Goal: Task Accomplishment & Management: Use online tool/utility

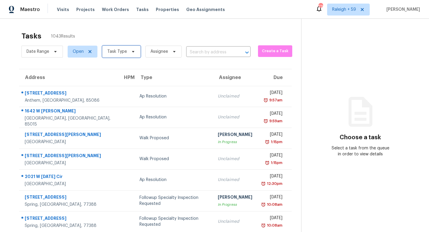
click at [123, 49] on span "Task Type" at bounding box center [117, 52] width 20 height 6
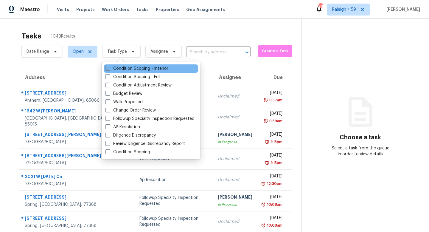
click at [137, 66] on label "Condition Scoping - Interior" at bounding box center [136, 69] width 63 height 6
click at [109, 66] on input "Condition Scoping - Interior" at bounding box center [107, 68] width 4 height 4
checkbox input "true"
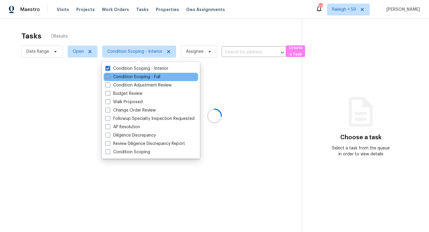
click at [137, 77] on label "Condition Scoping - Full" at bounding box center [132, 77] width 55 height 6
click at [109, 77] on input "Condition Scoping - Full" at bounding box center [107, 76] width 4 height 4
checkbox input "true"
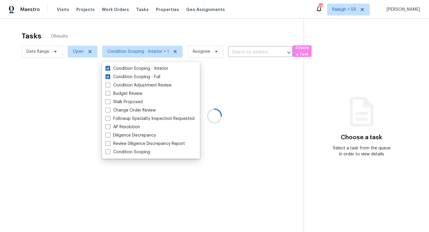
click at [152, 18] on div at bounding box center [214, 116] width 429 height 232
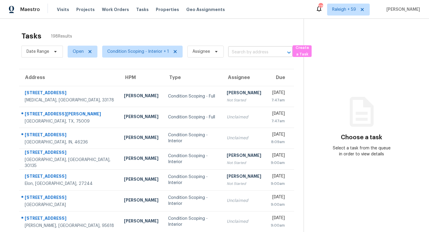
click at [236, 52] on input "text" at bounding box center [252, 52] width 48 height 9
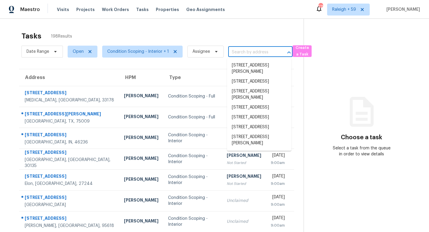
paste input "[STREET_ADDRESS]"
type input "[STREET_ADDRESS]"
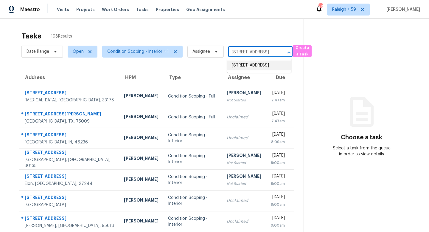
click at [242, 68] on li "[STREET_ADDRESS]" at bounding box center [259, 65] width 64 height 10
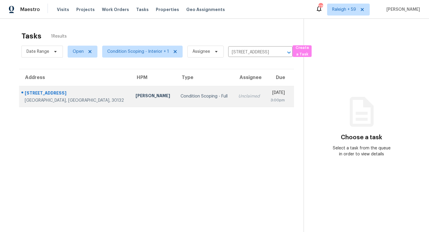
click at [270, 96] on div "[DATE]" at bounding box center [277, 93] width 15 height 7
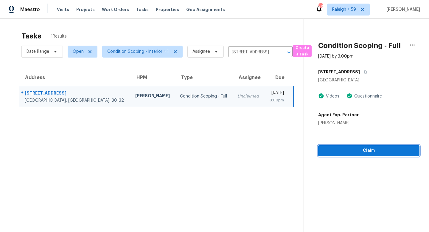
click at [330, 155] on button "Claim" at bounding box center [368, 150] width 101 height 11
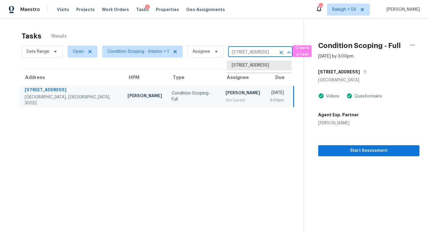
click at [236, 51] on input "[STREET_ADDRESS]" at bounding box center [252, 52] width 48 height 9
paste input "[STREET_ADDRESS][PERSON_NAME]"
type input "[STREET_ADDRESS][PERSON_NAME]"
click at [244, 66] on li "[STREET_ADDRESS][PERSON_NAME]" at bounding box center [259, 68] width 64 height 16
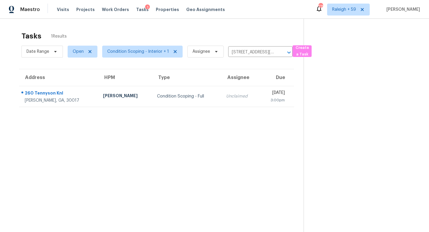
click at [264, 96] on div "[DATE]" at bounding box center [274, 93] width 21 height 7
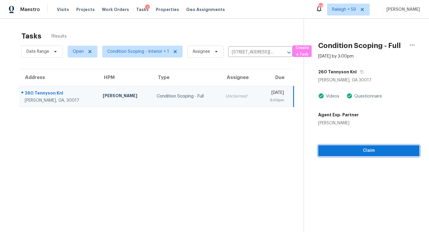
click at [347, 147] on span "Claim" at bounding box center [369, 150] width 92 height 7
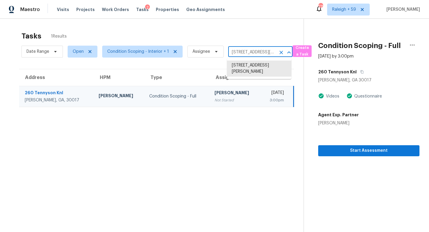
click at [242, 52] on input "[STREET_ADDRESS][PERSON_NAME]" at bounding box center [252, 52] width 48 height 9
paste input "[STREET_ADDRESS][PERSON_NAME]"
type input "[STREET_ADDRESS]"
click at [255, 63] on li "[STREET_ADDRESS]" at bounding box center [259, 65] width 64 height 10
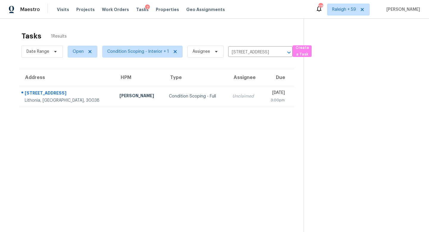
click at [227, 101] on td "Unclaimed" at bounding box center [244, 96] width 35 height 21
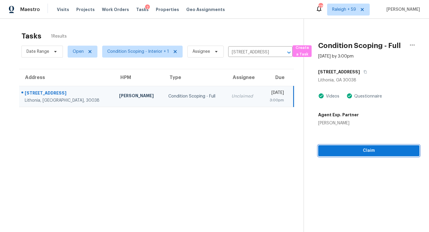
click at [343, 152] on span "Claim" at bounding box center [369, 150] width 92 height 7
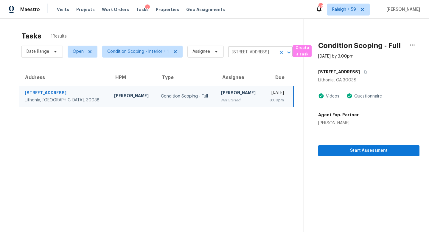
click at [245, 52] on input "[STREET_ADDRESS]" at bounding box center [252, 52] width 48 height 9
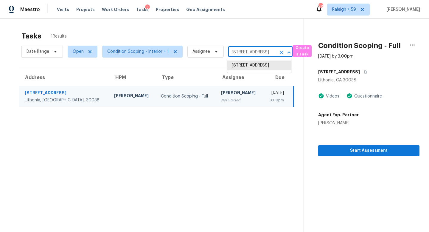
paste input "[STREET_ADDRESS]"
type input "[STREET_ADDRESS]"
click at [250, 69] on li "[STREET_ADDRESS]" at bounding box center [259, 65] width 64 height 10
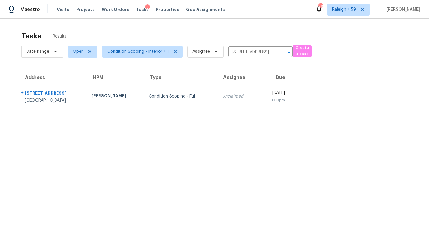
click at [217, 102] on td "Unclaimed" at bounding box center [237, 96] width 40 height 21
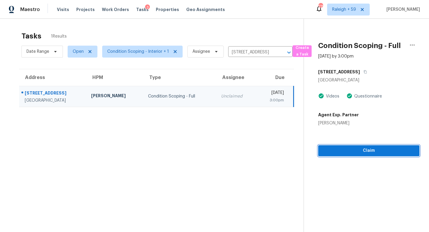
click at [335, 149] on span "Claim" at bounding box center [369, 150] width 92 height 7
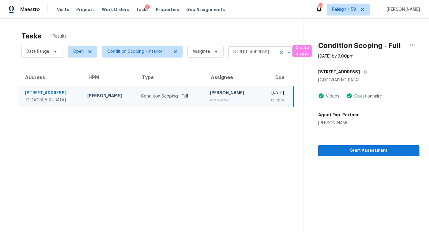
click at [242, 52] on input "[STREET_ADDRESS]" at bounding box center [252, 52] width 48 height 9
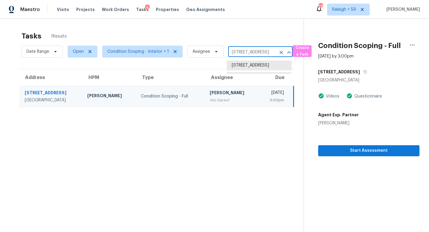
paste input "[STREET_ADDRESS]"
type input "[STREET_ADDRESS]"
click at [252, 67] on li "[STREET_ADDRESS]" at bounding box center [259, 65] width 64 height 10
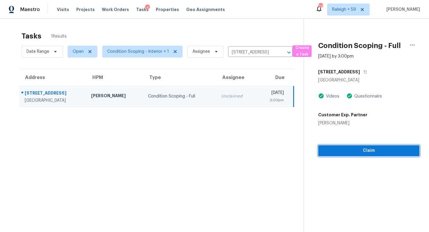
click at [358, 153] on span "Claim" at bounding box center [369, 150] width 92 height 7
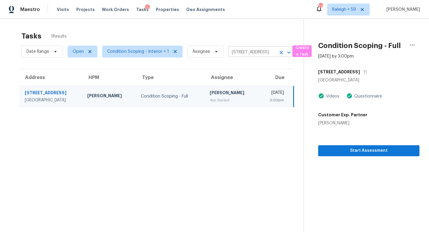
click at [236, 51] on input "[STREET_ADDRESS]" at bounding box center [252, 52] width 48 height 9
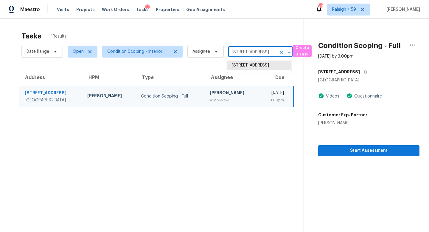
paste input "[STREET_ADDRESS]"
type input "[STREET_ADDRESS]"
click at [248, 67] on li "[STREET_ADDRESS]" at bounding box center [259, 65] width 64 height 10
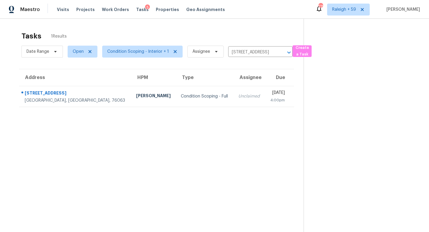
click at [233, 90] on td "Unclaimed" at bounding box center [248, 96] width 31 height 21
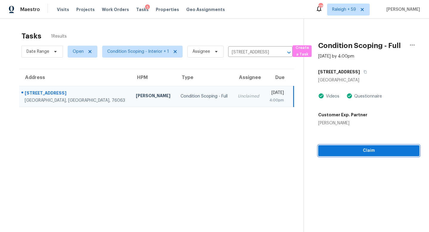
click at [349, 148] on span "Claim" at bounding box center [369, 150] width 92 height 7
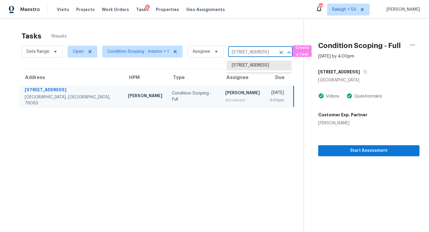
click at [255, 51] on input "[STREET_ADDRESS]" at bounding box center [252, 52] width 48 height 9
paste input "[STREET_ADDRESS]"
type input "[STREET_ADDRESS]"
click at [258, 69] on li "[STREET_ADDRESS]" at bounding box center [259, 65] width 64 height 10
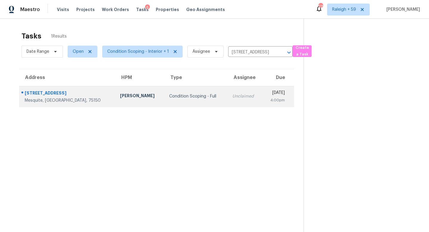
click at [262, 92] on td "[DATE] 4:00pm" at bounding box center [278, 96] width 32 height 21
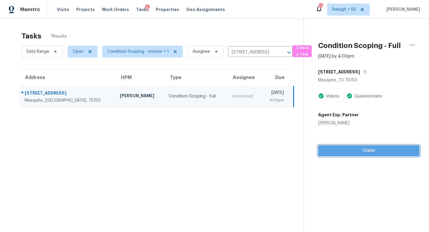
click at [365, 151] on span "Claim" at bounding box center [369, 150] width 92 height 7
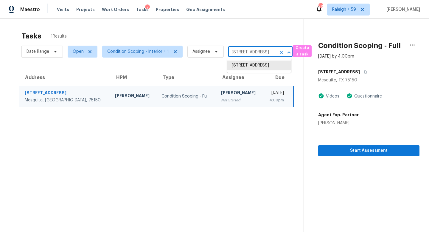
click at [232, 50] on input "[STREET_ADDRESS]" at bounding box center [252, 52] width 48 height 9
paste input "[STREET_ADDRESS]"
type input "[STREET_ADDRESS]"
click at [248, 66] on li "[STREET_ADDRESS]" at bounding box center [259, 65] width 64 height 10
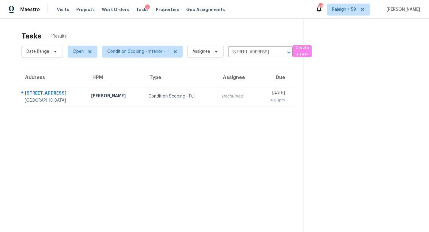
click at [222, 94] on div "Unclaimed" at bounding box center [237, 96] width 31 height 6
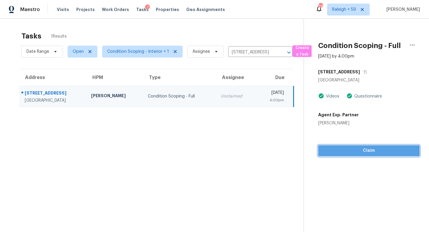
click at [340, 151] on span "Claim" at bounding box center [369, 150] width 92 height 7
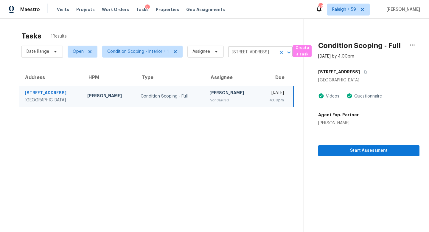
click at [249, 53] on input "[STREET_ADDRESS]" at bounding box center [252, 52] width 48 height 9
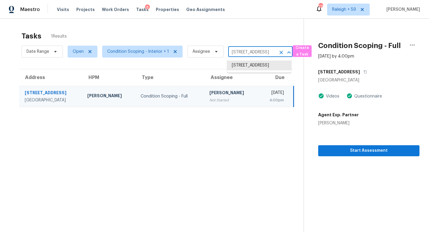
paste input "[STREET_ADDRESS]"
type input "[STREET_ADDRESS]"
click at [259, 68] on li "[STREET_ADDRESS]" at bounding box center [259, 65] width 64 height 10
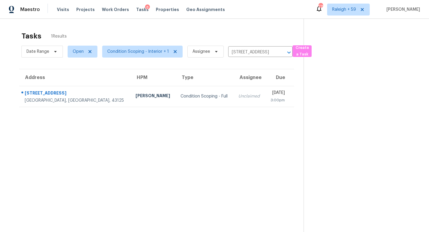
click at [233, 102] on td "Unclaimed" at bounding box center [249, 96] width 32 height 21
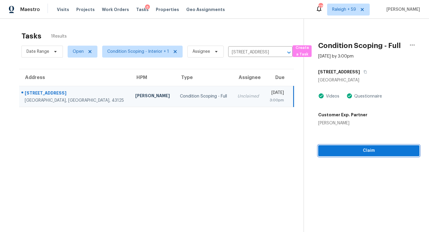
click at [341, 149] on span "Claim" at bounding box center [369, 150] width 92 height 7
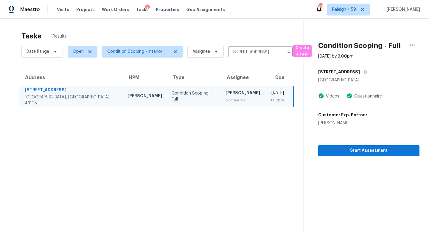
click at [247, 46] on div "Date Range Open Condition Scoping - Interior + 1 Assignee [STREET_ADDRESS] ​" at bounding box center [156, 51] width 271 height 15
click at [247, 50] on input "[STREET_ADDRESS]" at bounding box center [252, 52] width 48 height 9
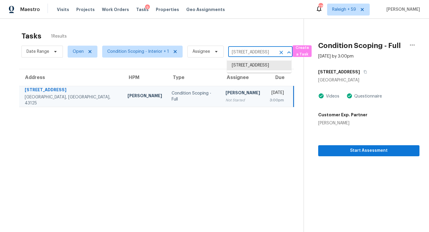
paste input "[STREET_ADDRESS]"
type input "[STREET_ADDRESS]"
click at [249, 70] on li "[STREET_ADDRESS]" at bounding box center [259, 65] width 64 height 10
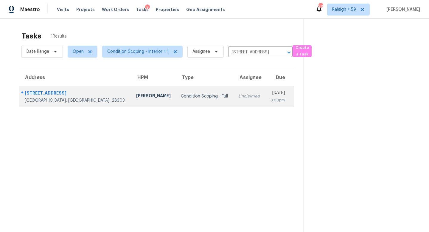
click at [233, 105] on td "Unclaimed" at bounding box center [249, 96] width 32 height 21
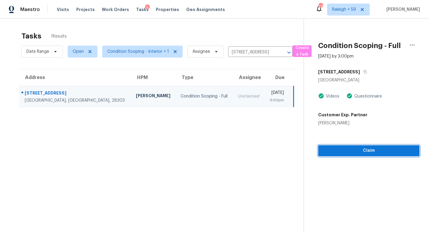
click at [360, 154] on span "Claim" at bounding box center [369, 150] width 92 height 7
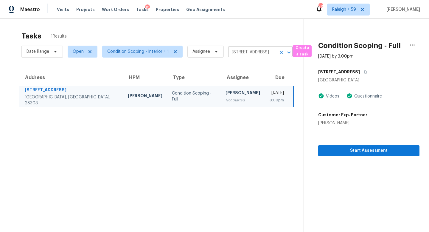
click at [244, 49] on input "[STREET_ADDRESS]" at bounding box center [252, 52] width 48 height 9
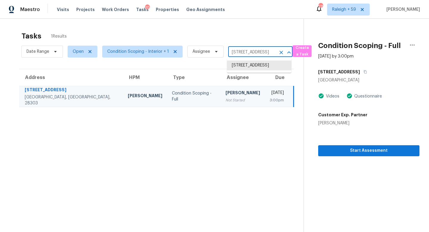
paste input "[STREET_ADDRESS][PERSON_NAME]"
type input "[STREET_ADDRESS][PERSON_NAME]"
click at [252, 65] on li "[STREET_ADDRESS][PERSON_NAME]" at bounding box center [259, 68] width 64 height 16
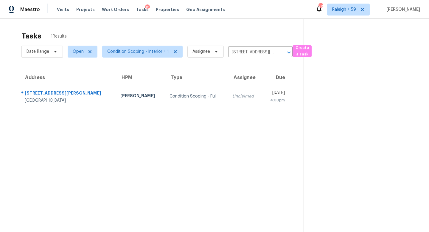
click at [232, 97] on div "Unclaimed" at bounding box center [244, 96] width 25 height 6
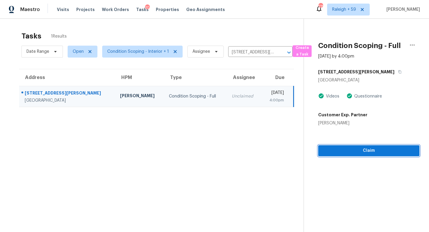
click at [337, 151] on span "Claim" at bounding box center [369, 150] width 92 height 7
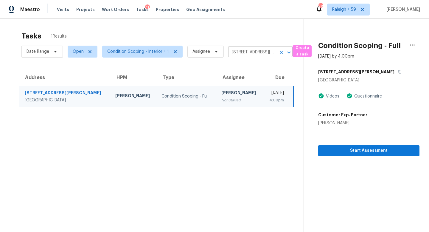
click at [230, 50] on input "[STREET_ADDRESS][PERSON_NAME]" at bounding box center [252, 52] width 48 height 9
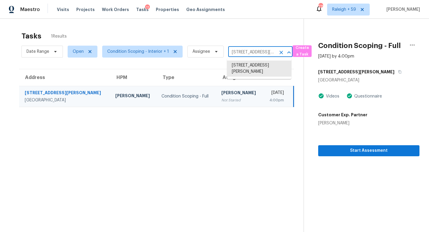
paste input "[STREET_ADDRESS][PERSON_NAME]"
type input "[STREET_ADDRESS][PERSON_NAME]"
click at [252, 70] on li "[STREET_ADDRESS]" at bounding box center [259, 65] width 64 height 10
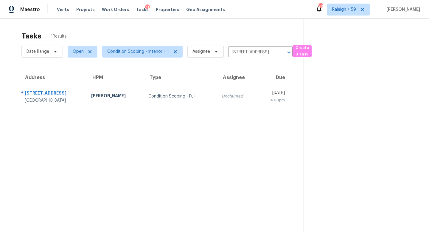
click at [222, 94] on div "Unclaimed" at bounding box center [237, 96] width 31 height 6
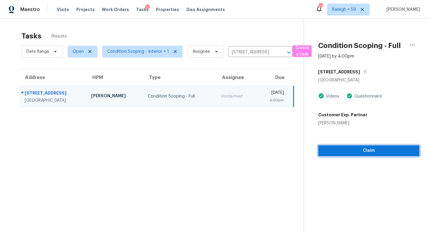
click at [354, 147] on span "Claim" at bounding box center [369, 150] width 92 height 7
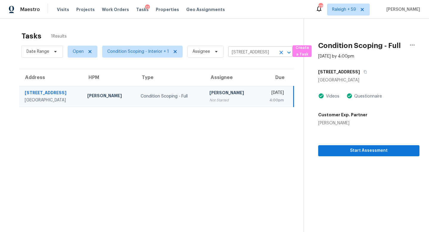
click at [244, 49] on input "[STREET_ADDRESS]" at bounding box center [252, 52] width 48 height 9
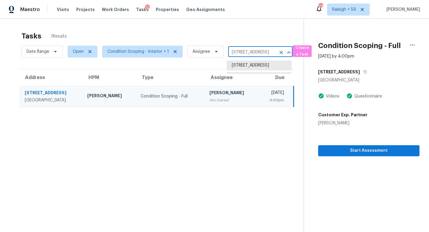
paste input "[STREET_ADDRESS]"
type input "[STREET_ADDRESS]"
click at [251, 65] on li "[STREET_ADDRESS]" at bounding box center [259, 65] width 64 height 10
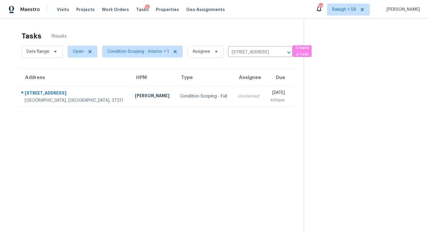
click at [265, 98] on td "[DATE] 4:00pm" at bounding box center [279, 96] width 29 height 21
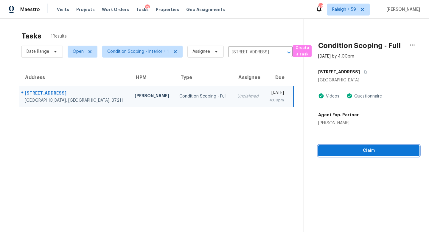
click at [352, 149] on span "Claim" at bounding box center [369, 150] width 92 height 7
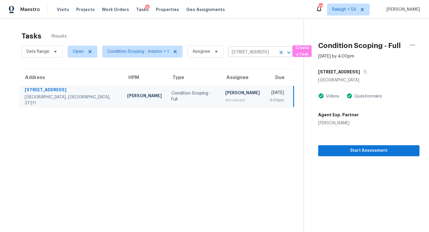
click at [252, 57] on input "[STREET_ADDRESS]" at bounding box center [252, 52] width 48 height 9
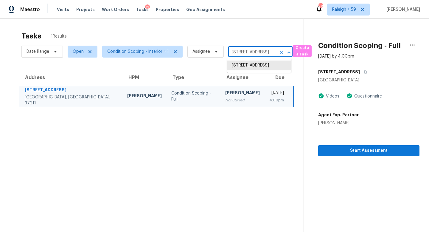
paste input "[STREET_ADDRESS]"
type input "[STREET_ADDRESS]"
click at [254, 70] on li "[STREET_ADDRESS]" at bounding box center [259, 65] width 64 height 10
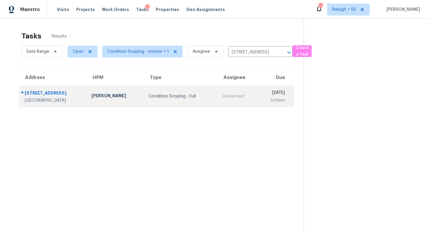
click at [262, 92] on div "[DATE]" at bounding box center [273, 93] width 22 height 7
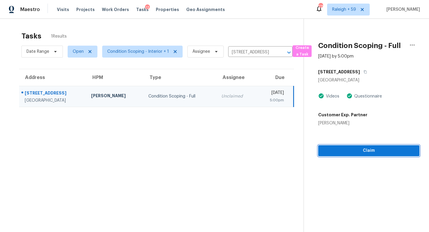
click at [358, 149] on span "Claim" at bounding box center [369, 150] width 92 height 7
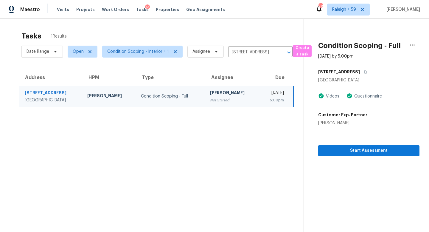
click at [244, 57] on div "Date Range Open Condition Scoping - Interior + 1 Assignee [STREET_ADDRESS] ​" at bounding box center [156, 51] width 271 height 15
click at [246, 52] on input "[STREET_ADDRESS]" at bounding box center [252, 52] width 48 height 9
paste input "[STREET_ADDRESS][PERSON_NAME]"
type input "[STREET_ADDRESS][PERSON_NAME]"
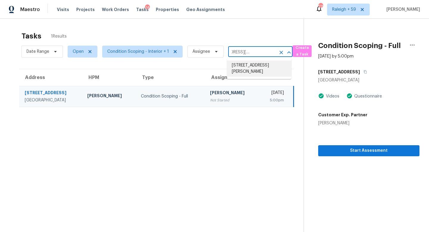
click at [244, 66] on li "[STREET_ADDRESS][PERSON_NAME]" at bounding box center [259, 68] width 64 height 16
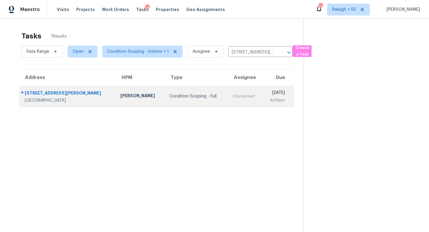
click at [262, 94] on td "[DATE] 6:00pm" at bounding box center [278, 96] width 32 height 21
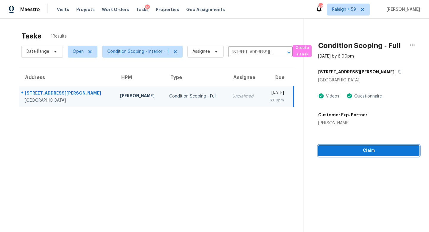
click at [347, 155] on button "Claim" at bounding box center [368, 150] width 101 height 11
